Goal: Task Accomplishment & Management: Manage account settings

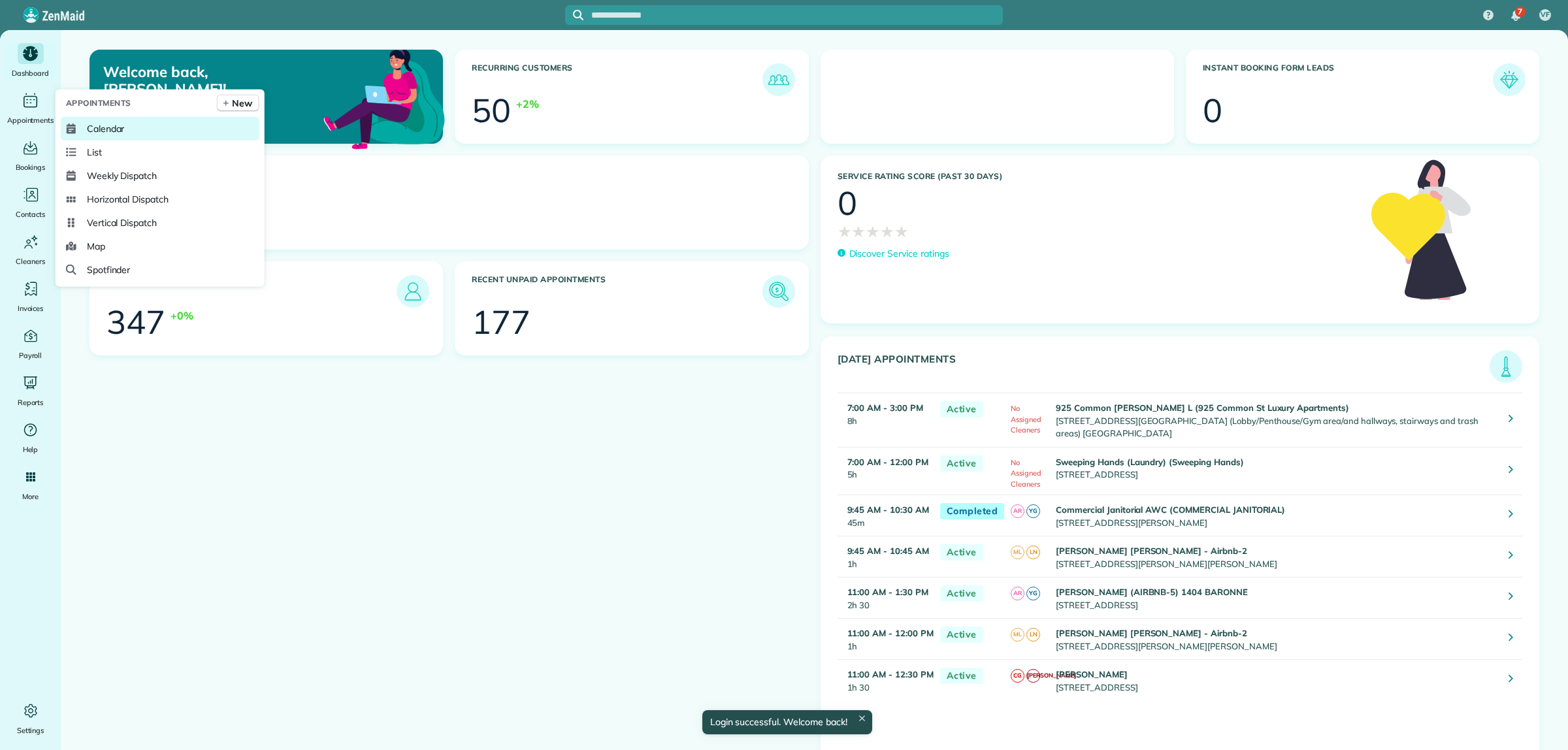
click at [111, 131] on span "Calendar" at bounding box center [105, 128] width 38 height 13
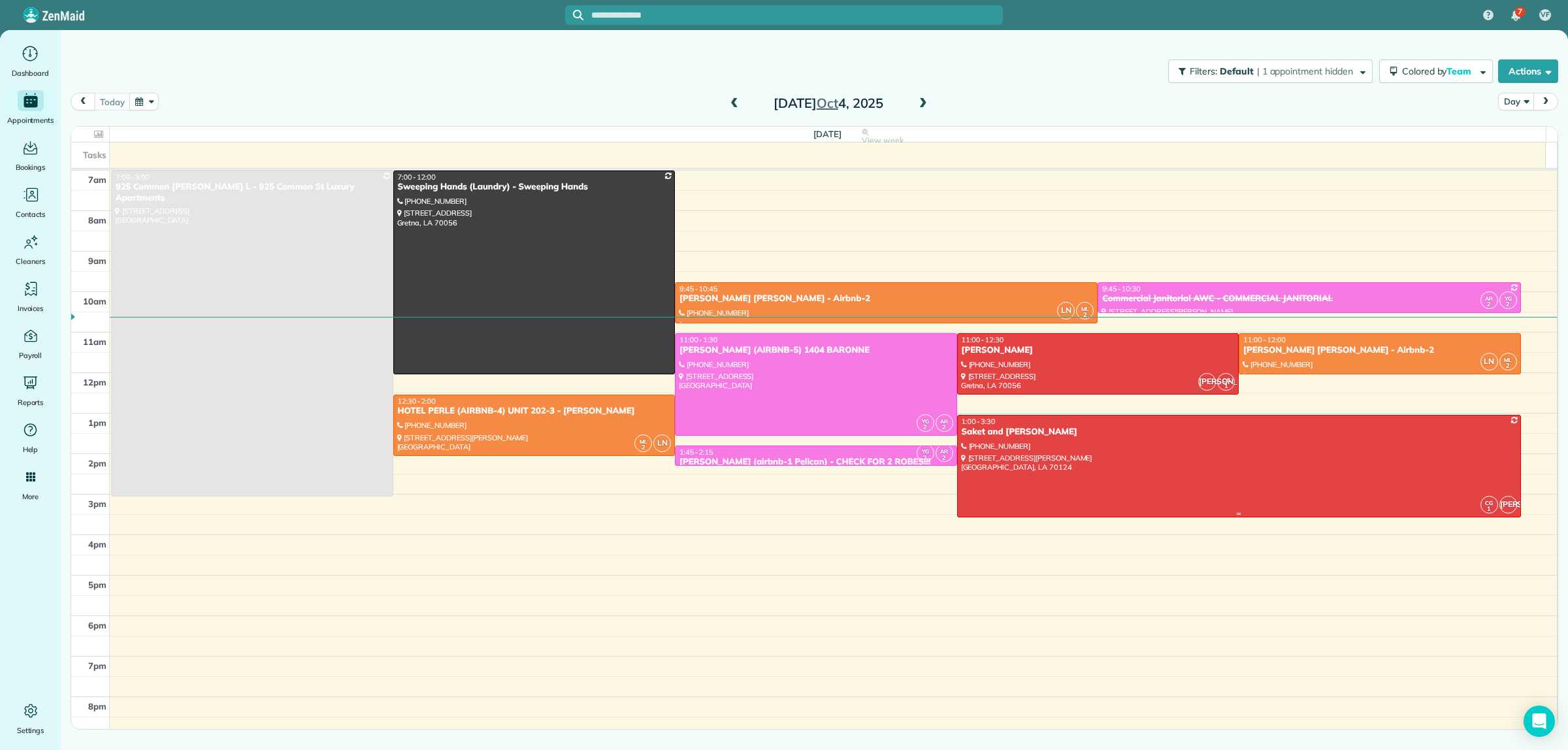
click at [1053, 442] on div at bounding box center [1239, 466] width 563 height 100
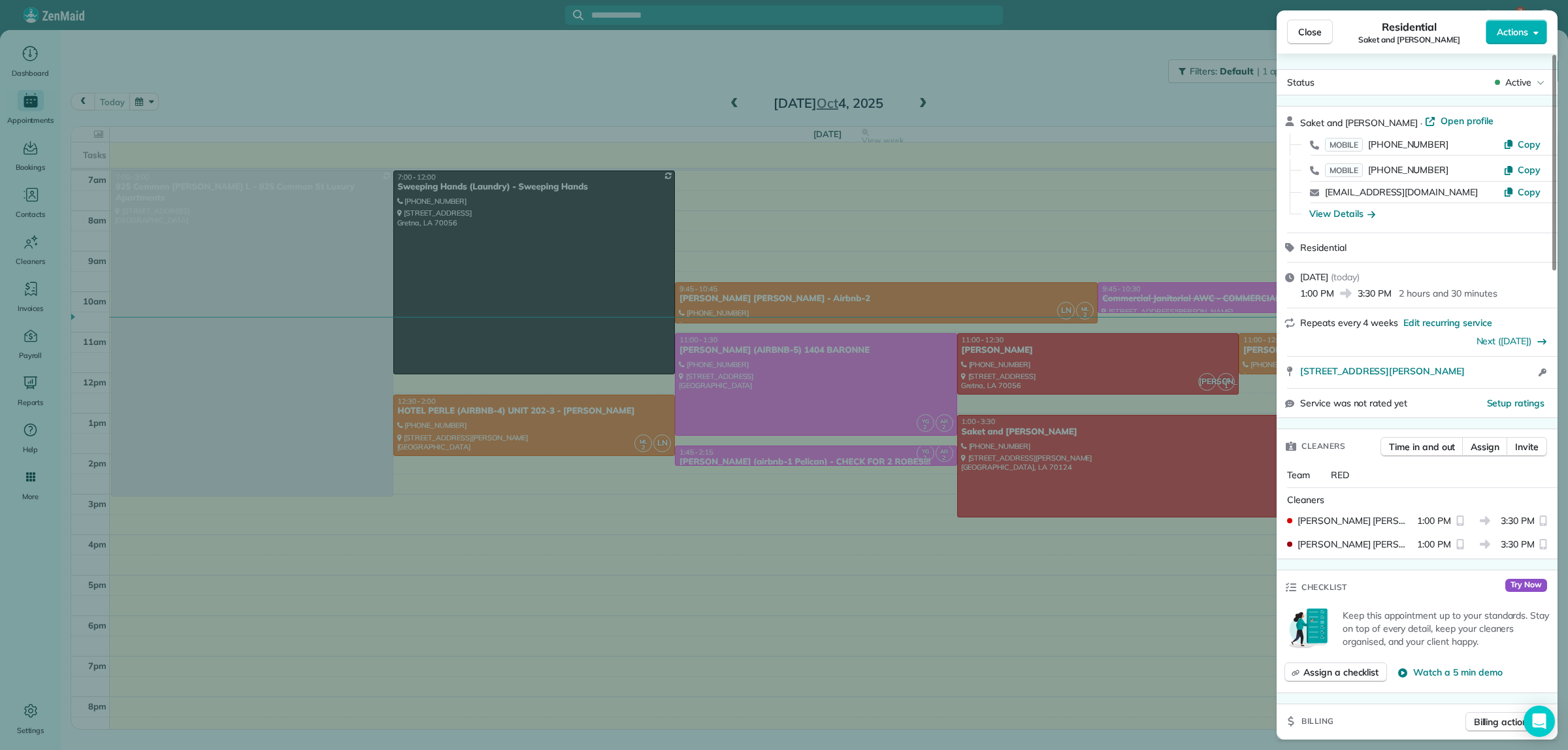
click at [1066, 92] on div "Close Residential Saket and [PERSON_NAME] Actions Status Active Saket and [PERS…" at bounding box center [784, 375] width 1568 height 750
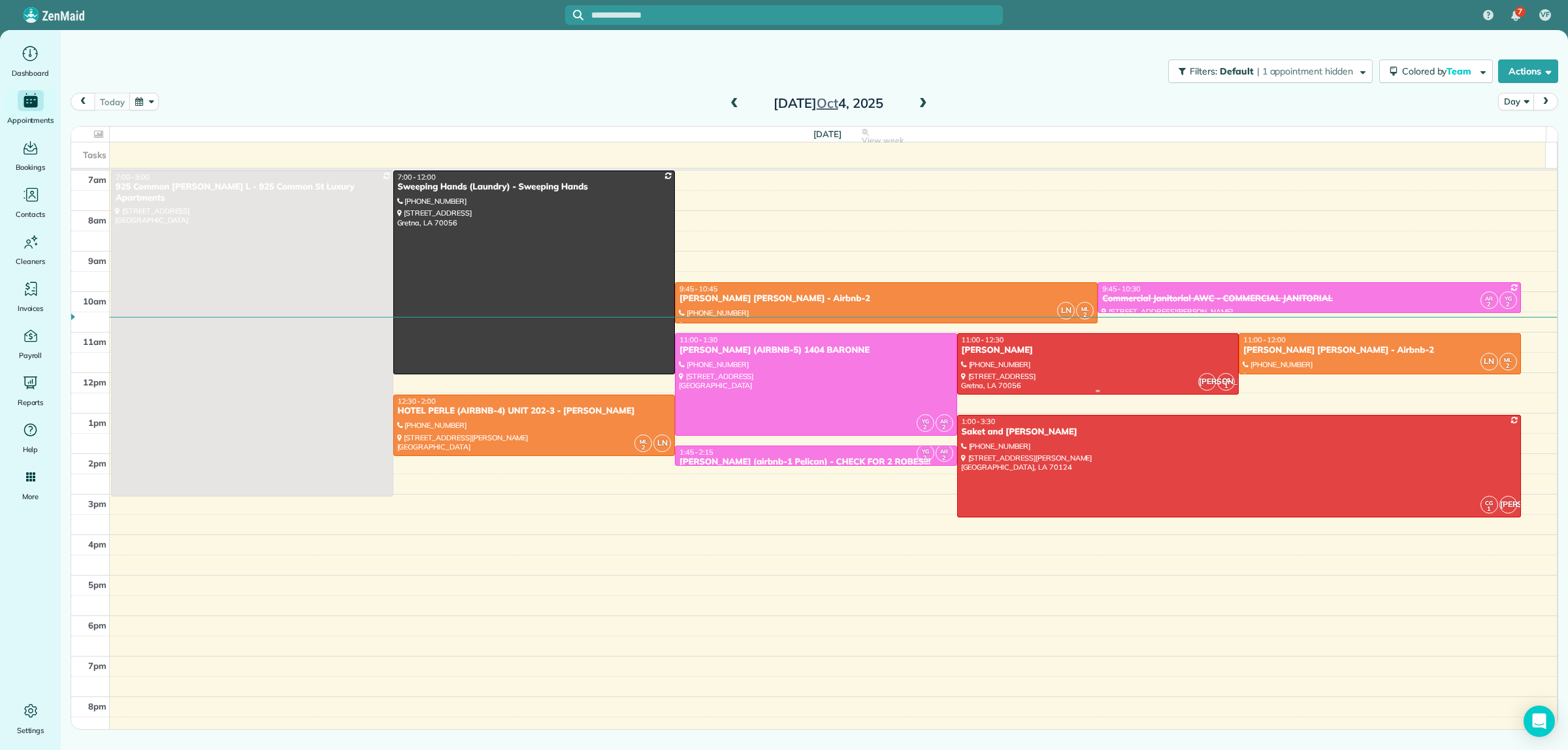
click at [1117, 379] on div at bounding box center [1098, 363] width 281 height 60
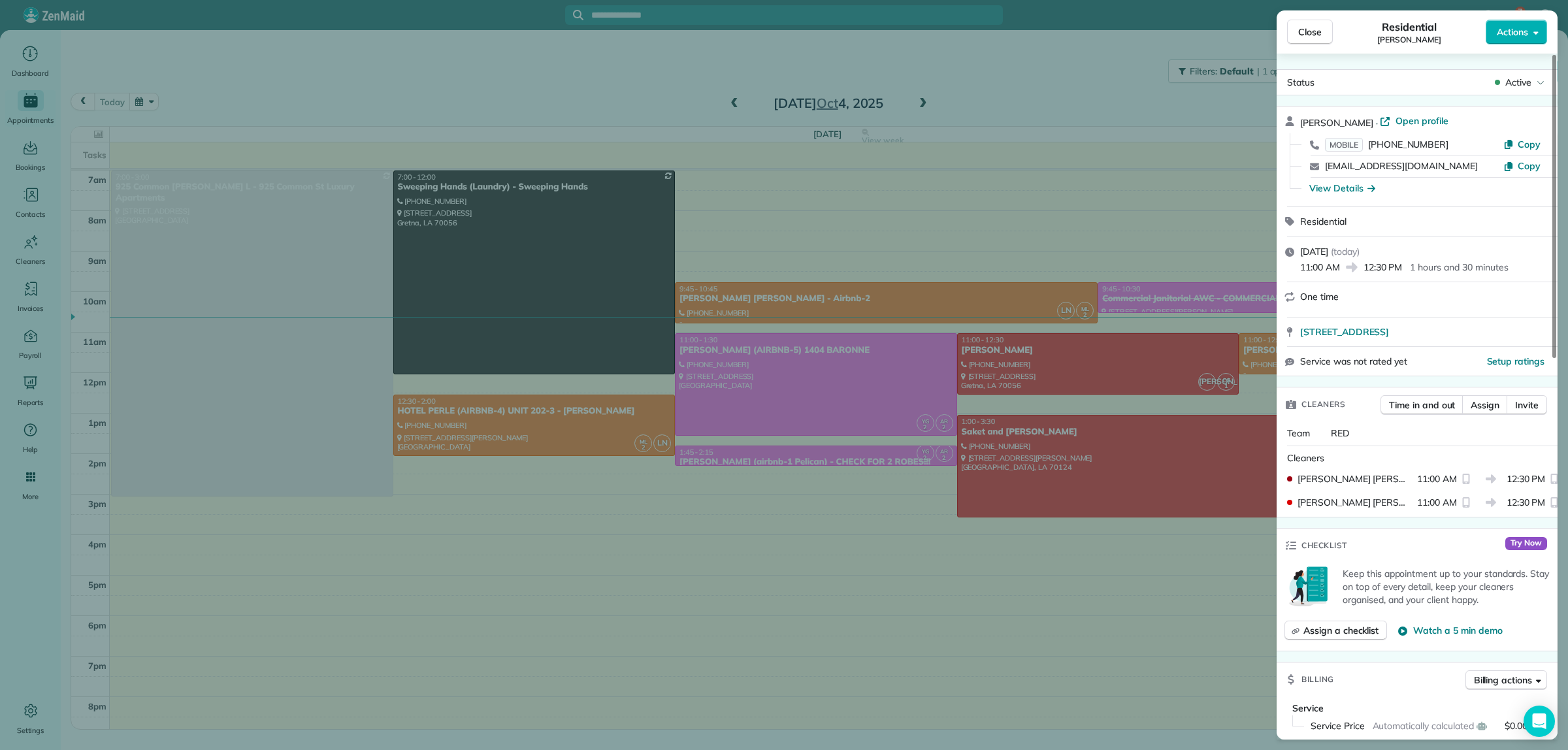
click at [1037, 92] on div "Close Residential [PERSON_NAME] Actions Status Active [PERSON_NAME] · Open prof…" at bounding box center [784, 375] width 1568 height 750
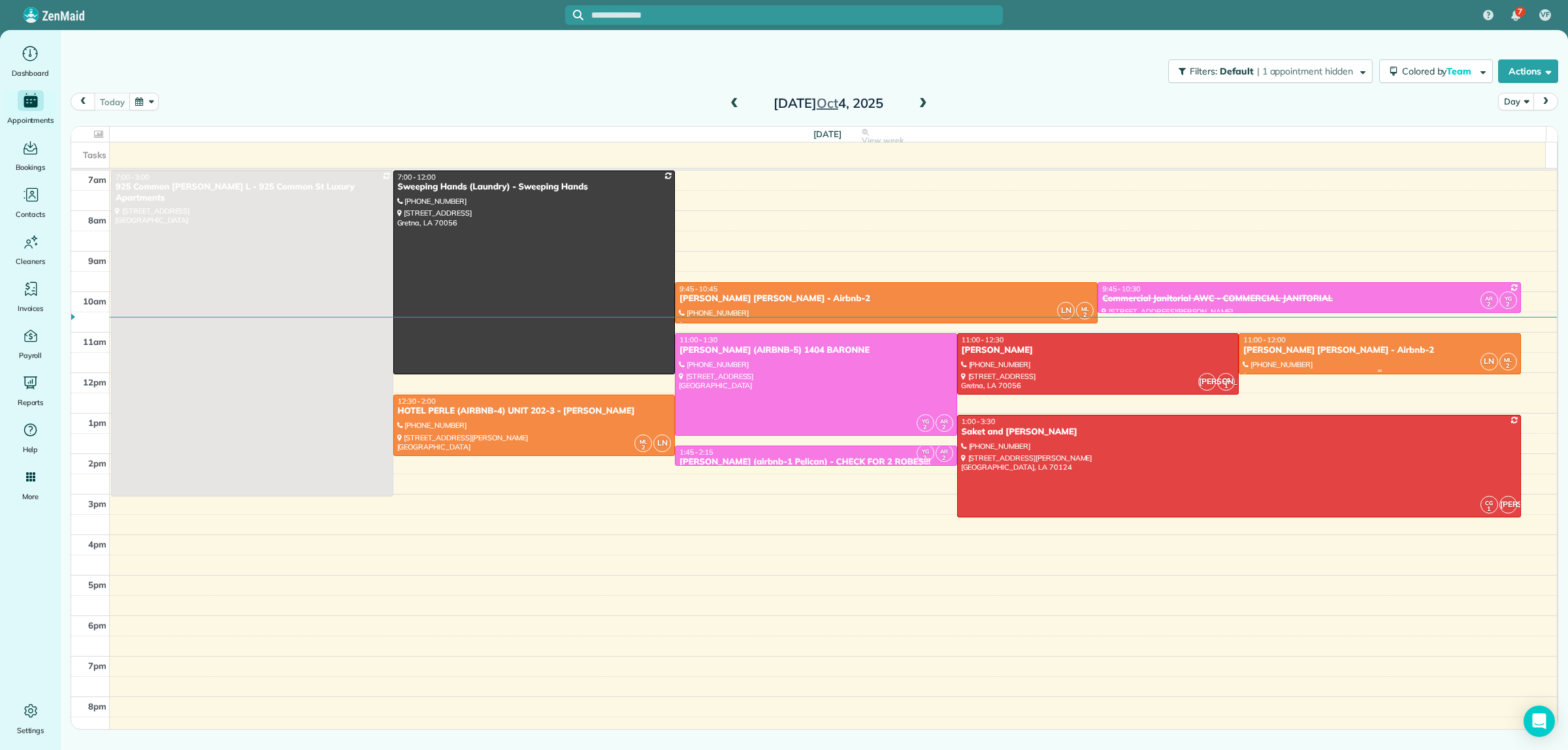
click at [1287, 351] on div "[PERSON_NAME] [PERSON_NAME] - Airbnb-2" at bounding box center [1380, 350] width 274 height 11
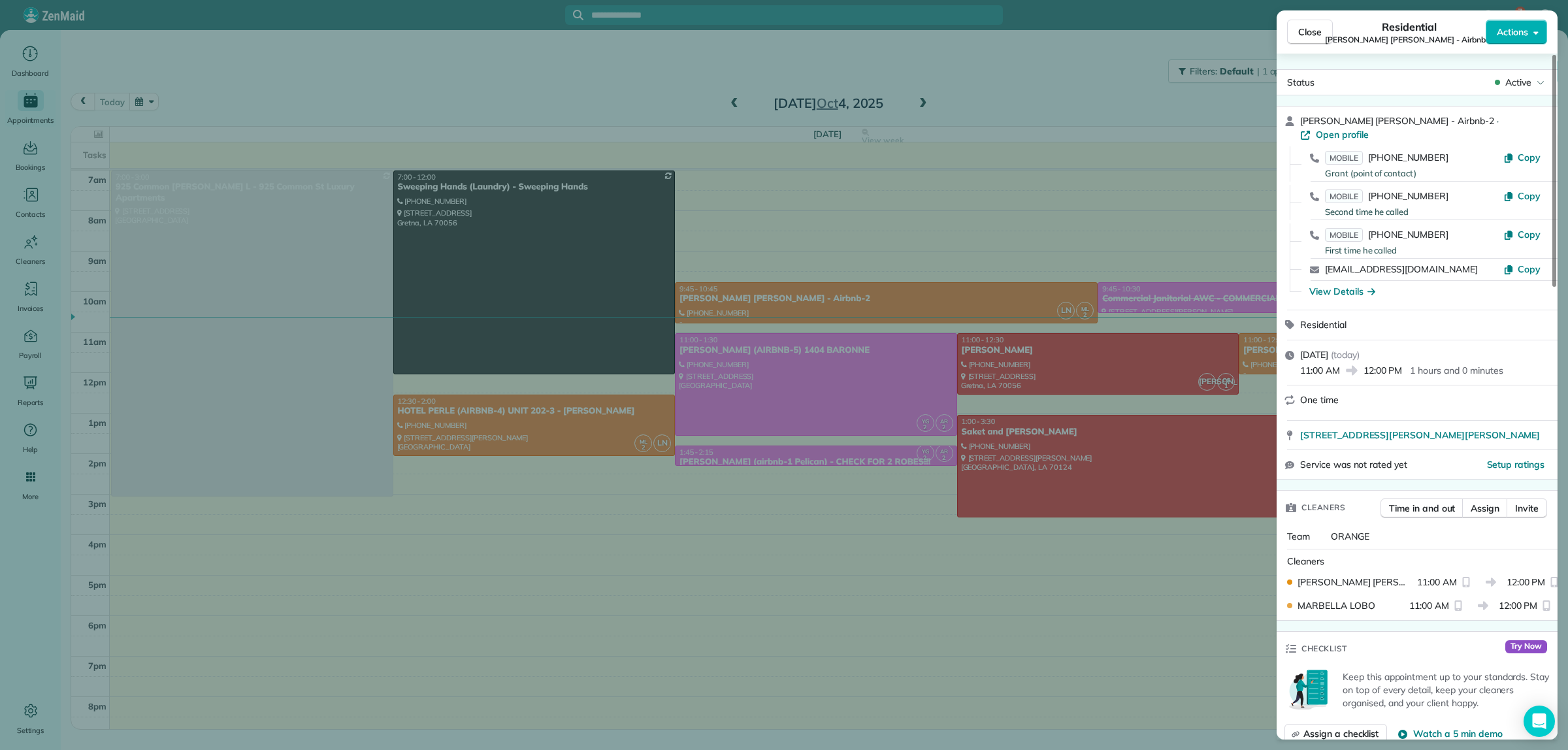
click at [1055, 92] on div "Close Residential [PERSON_NAME][GEOGRAPHIC_DATA][PERSON_NAME] - Airbnb-2 Action…" at bounding box center [784, 375] width 1568 height 750
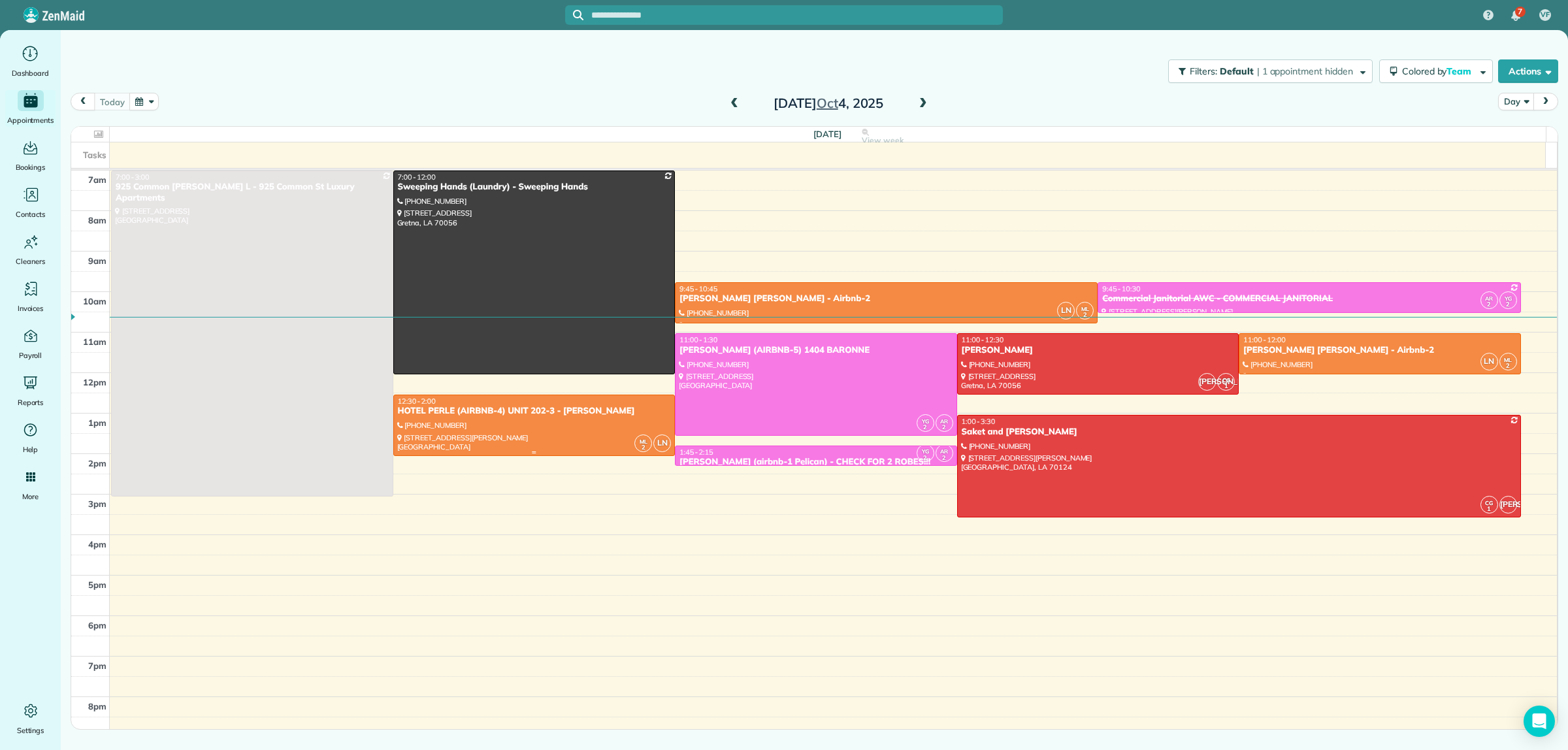
click at [644, 425] on div at bounding box center [534, 424] width 281 height 60
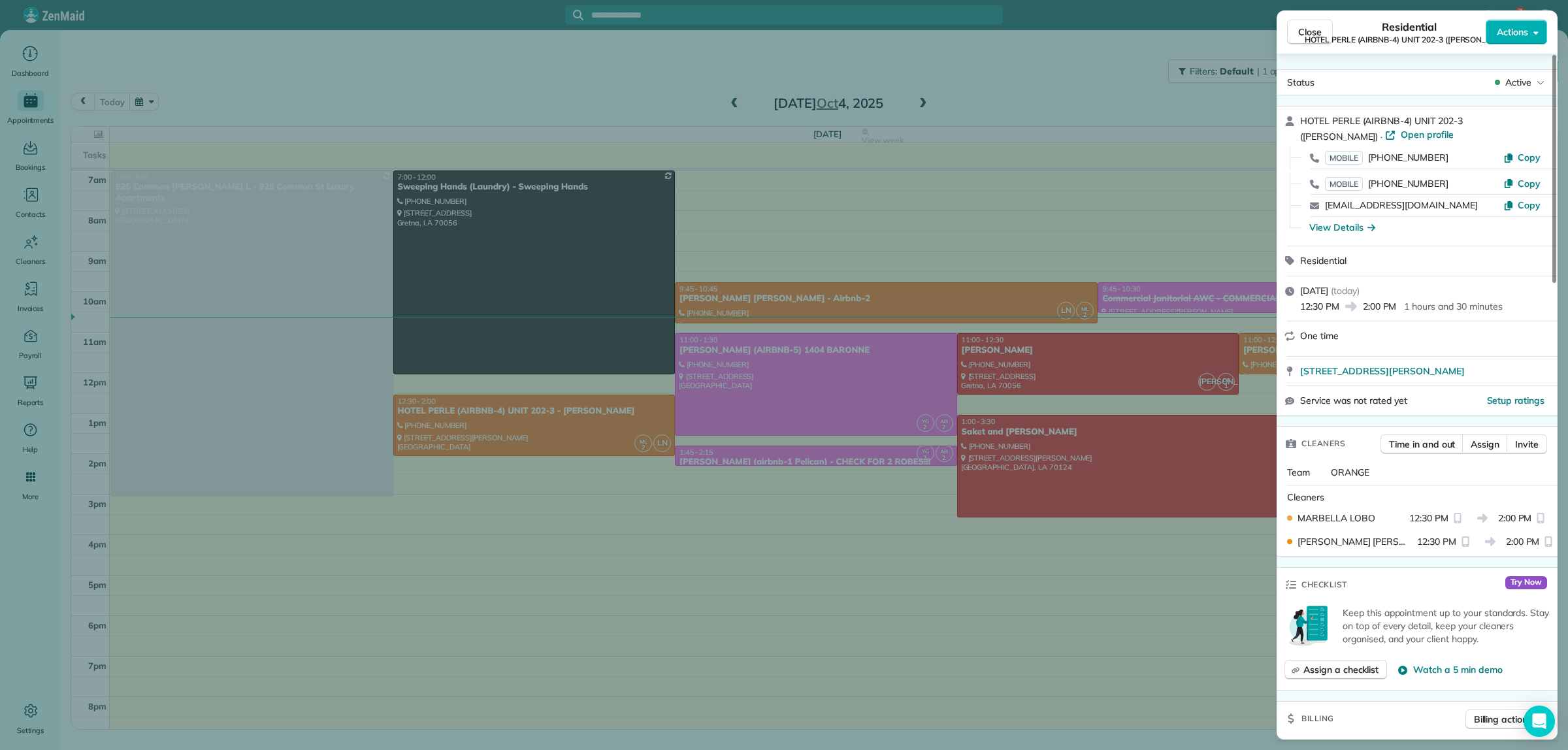
click at [1017, 86] on div "Close Residential HOTEL PERLE (AIRBNB-4) UNIT 202-3 ([PERSON_NAME]) Actions Sta…" at bounding box center [784, 375] width 1568 height 750
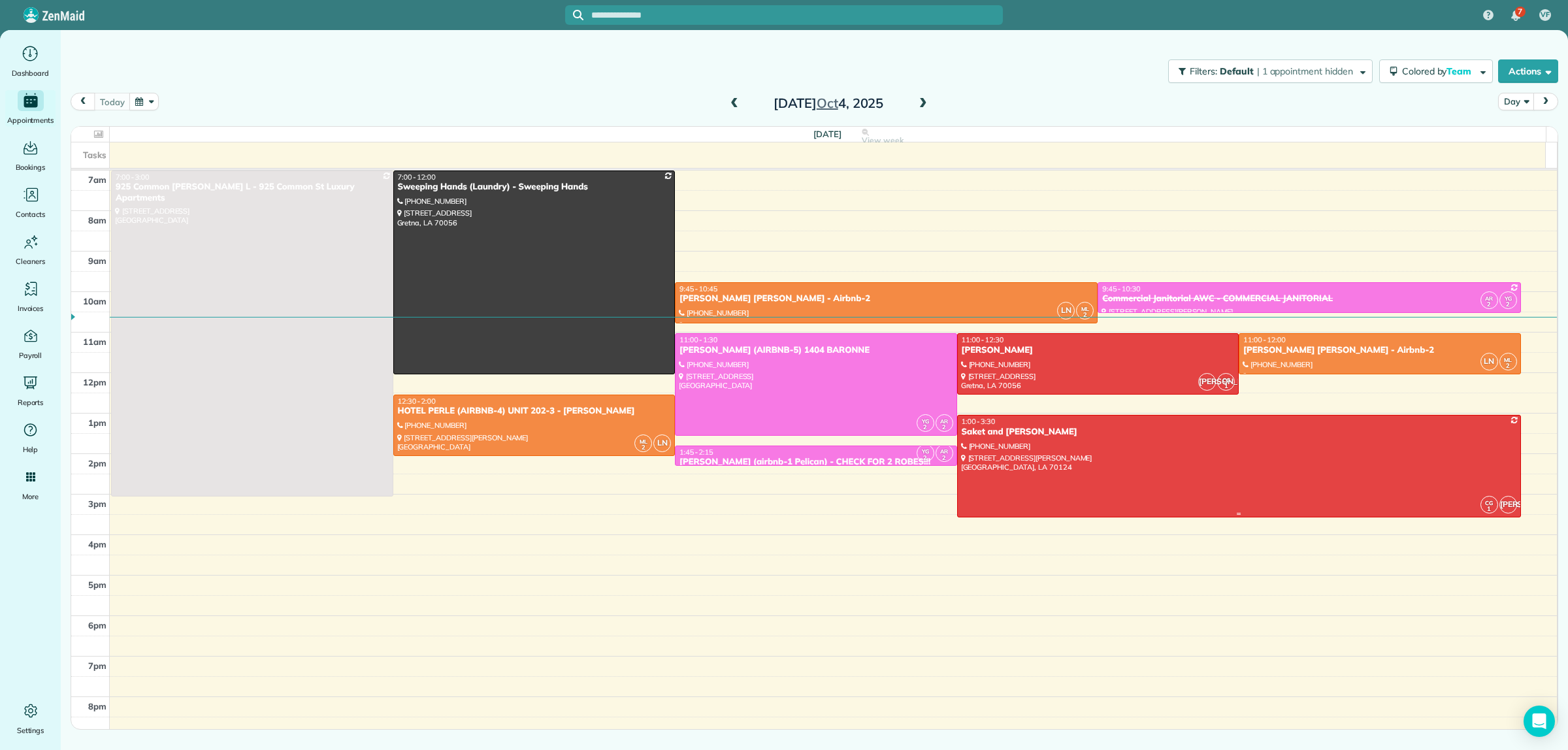
click at [1141, 481] on div at bounding box center [1239, 466] width 563 height 100
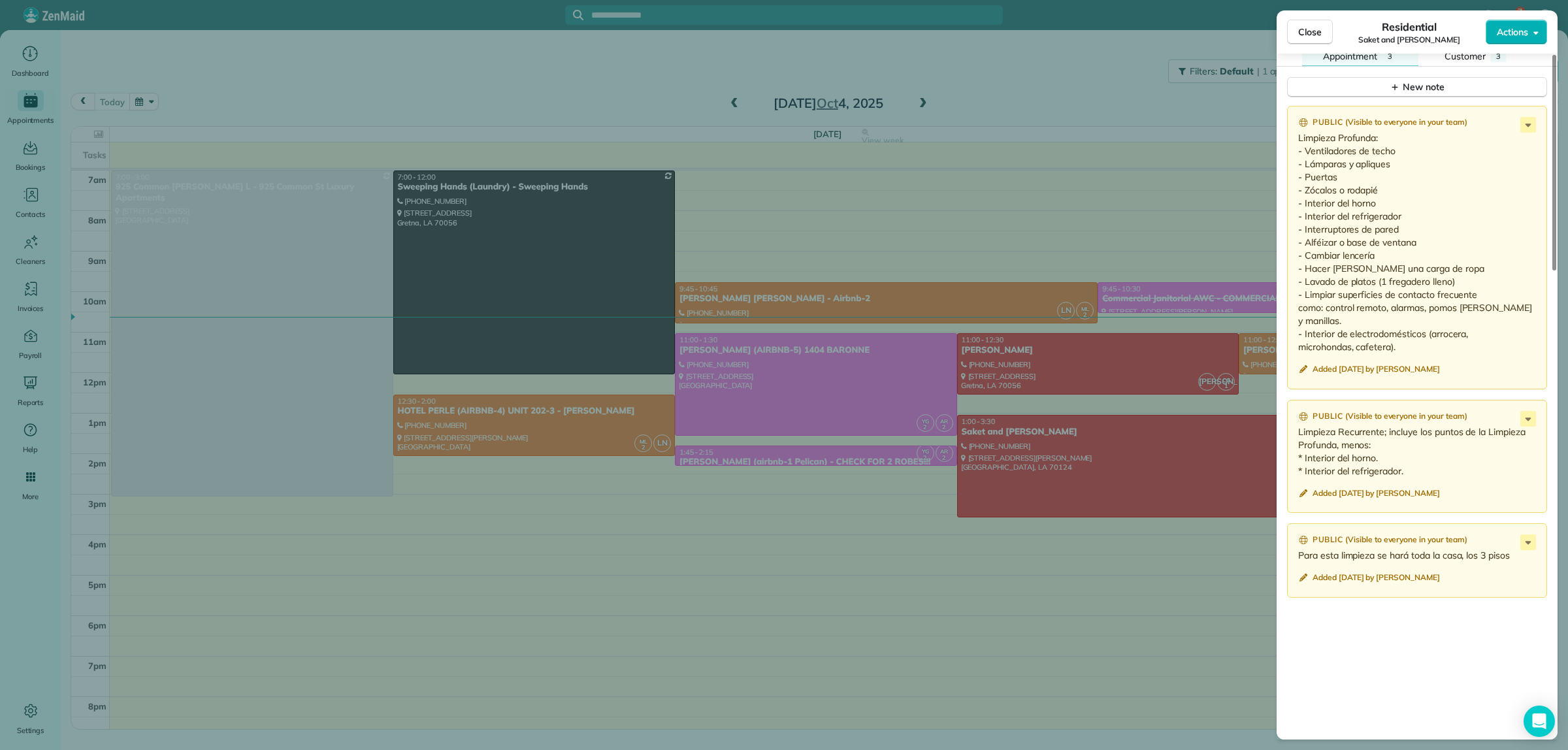
scroll to position [1227, 0]
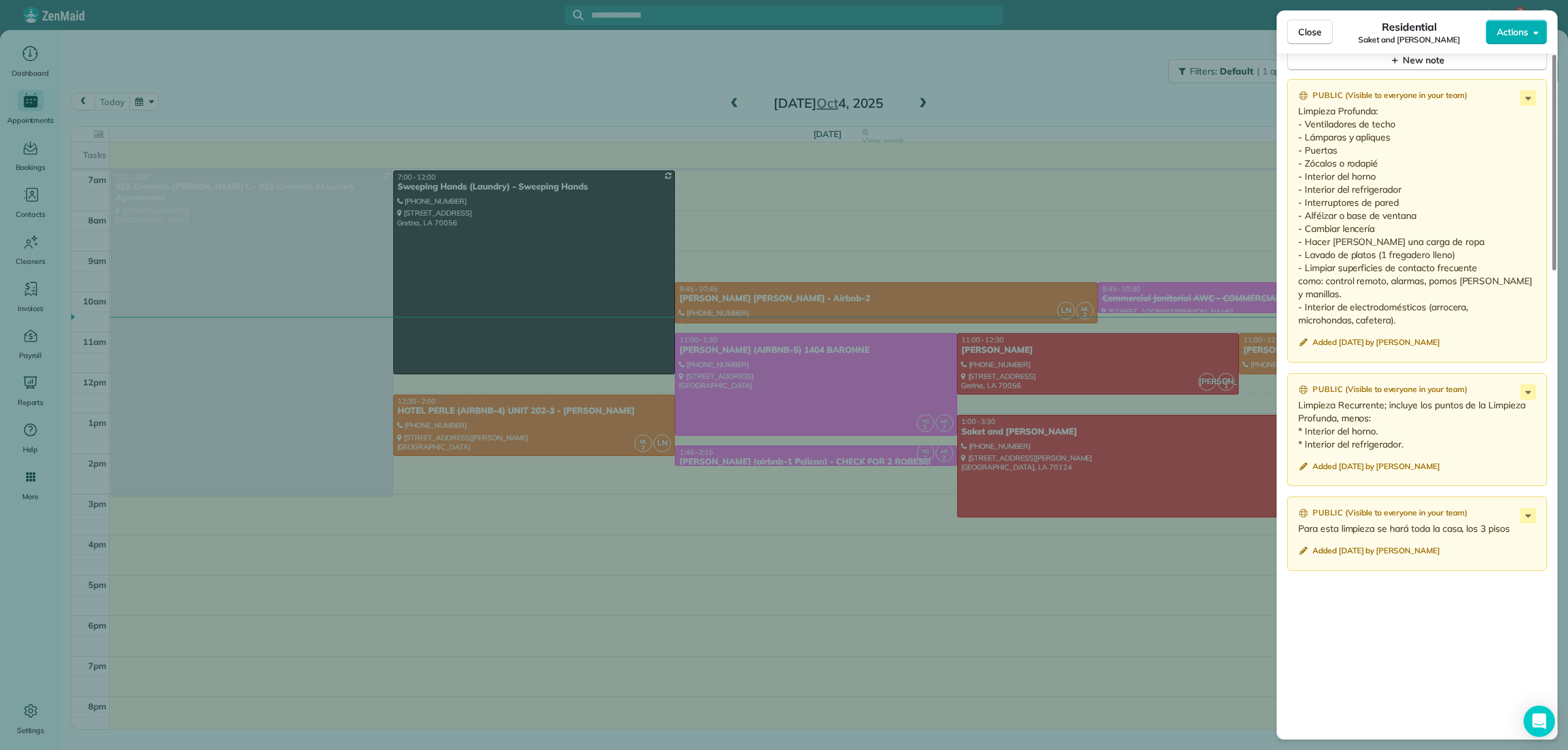
click at [989, 95] on div "Close Residential Saket and [PERSON_NAME] Actions Status Active Saket and [PERS…" at bounding box center [784, 375] width 1568 height 750
